Goal: Task Accomplishment & Management: Manage account settings

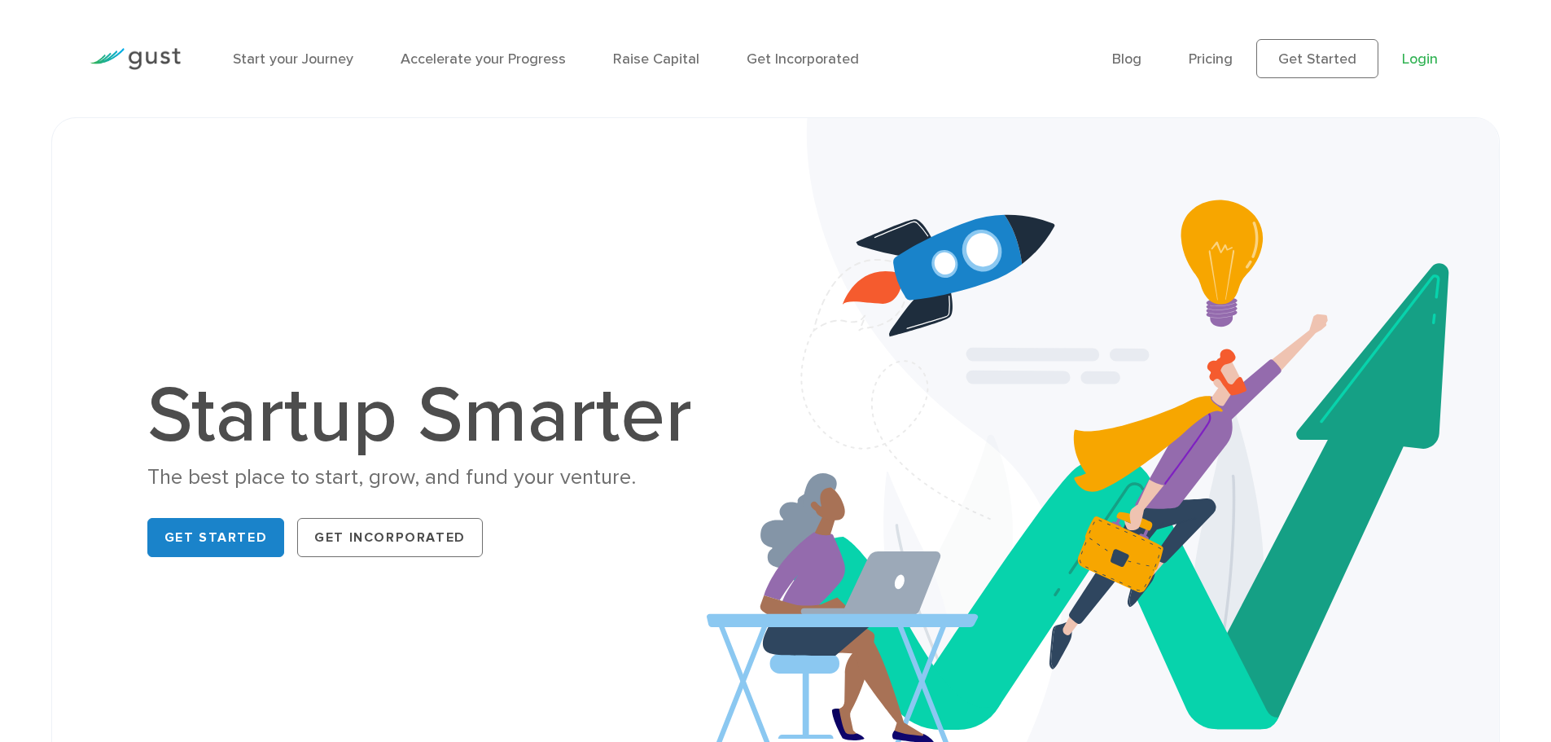
click at [1429, 53] on link "Login" at bounding box center [1420, 58] width 36 height 17
click at [1419, 61] on link "Login" at bounding box center [1420, 58] width 36 height 17
click at [1415, 62] on link "Login" at bounding box center [1420, 58] width 36 height 17
click at [1424, 55] on link "Login" at bounding box center [1420, 58] width 36 height 17
